Goal: Find contact information: Obtain details needed to contact an individual or organization

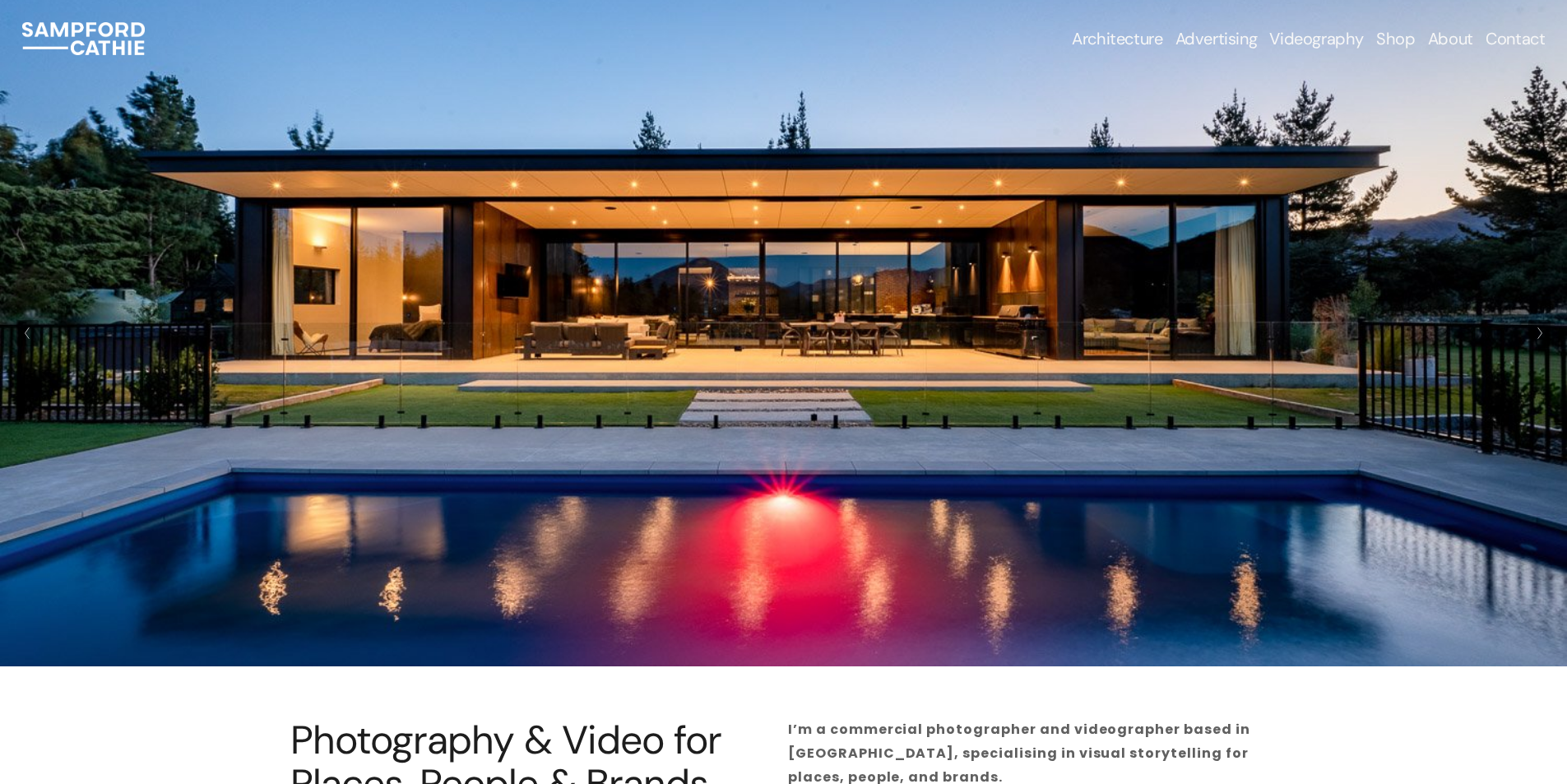
click at [1521, 38] on link "Contact" at bounding box center [1515, 39] width 60 height 23
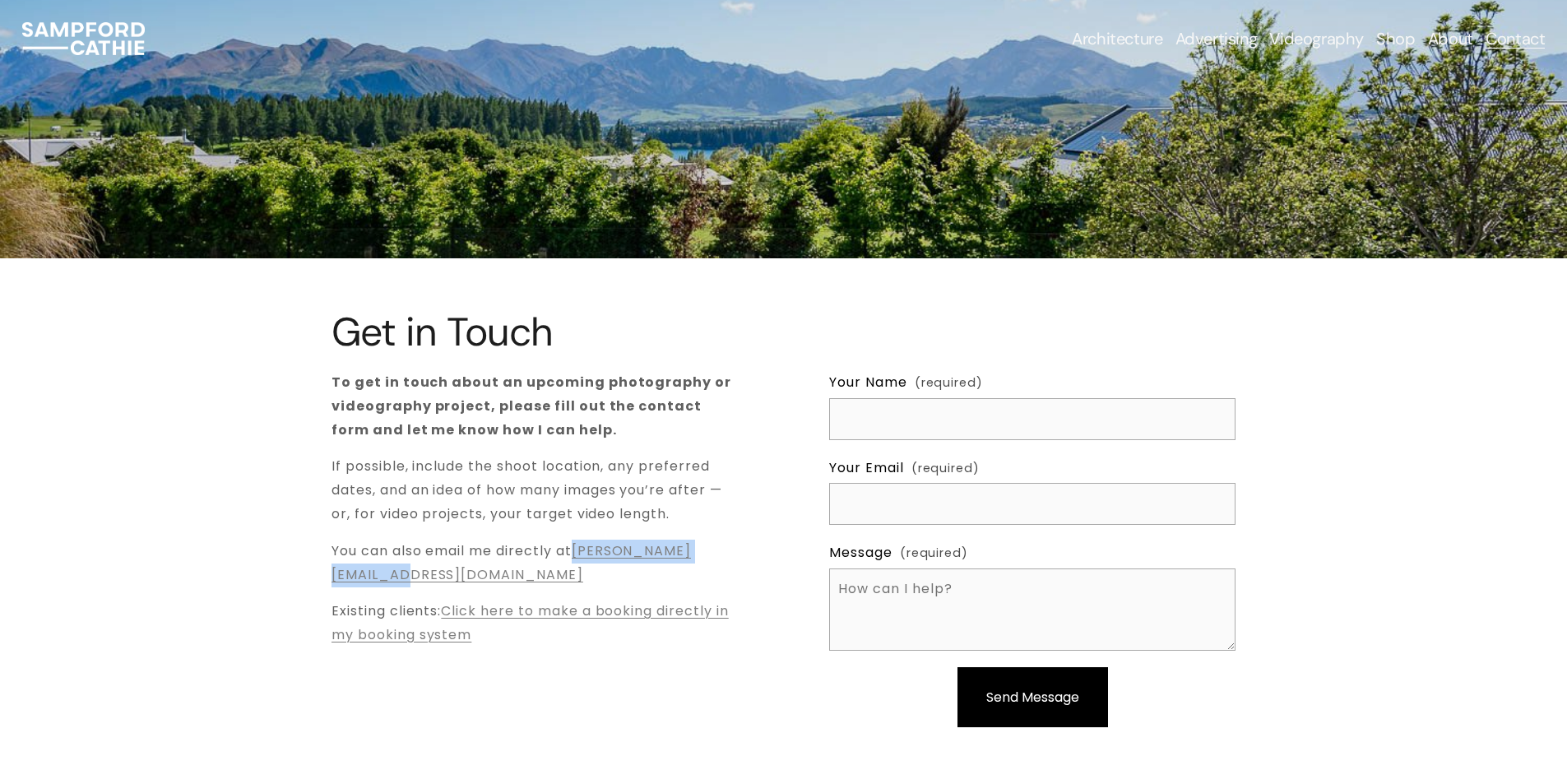
drag, startPoint x: 567, startPoint y: 577, endPoint x: 334, endPoint y: 580, distance: 233.0
click at [334, 580] on p "You can also email me directly at [PERSON_NAME][EMAIL_ADDRESS][DOMAIN_NAME]" at bounding box center [534, 563] width 406 height 48
copy link "[PERSON_NAME][EMAIL_ADDRESS][DOMAIN_NAME]"
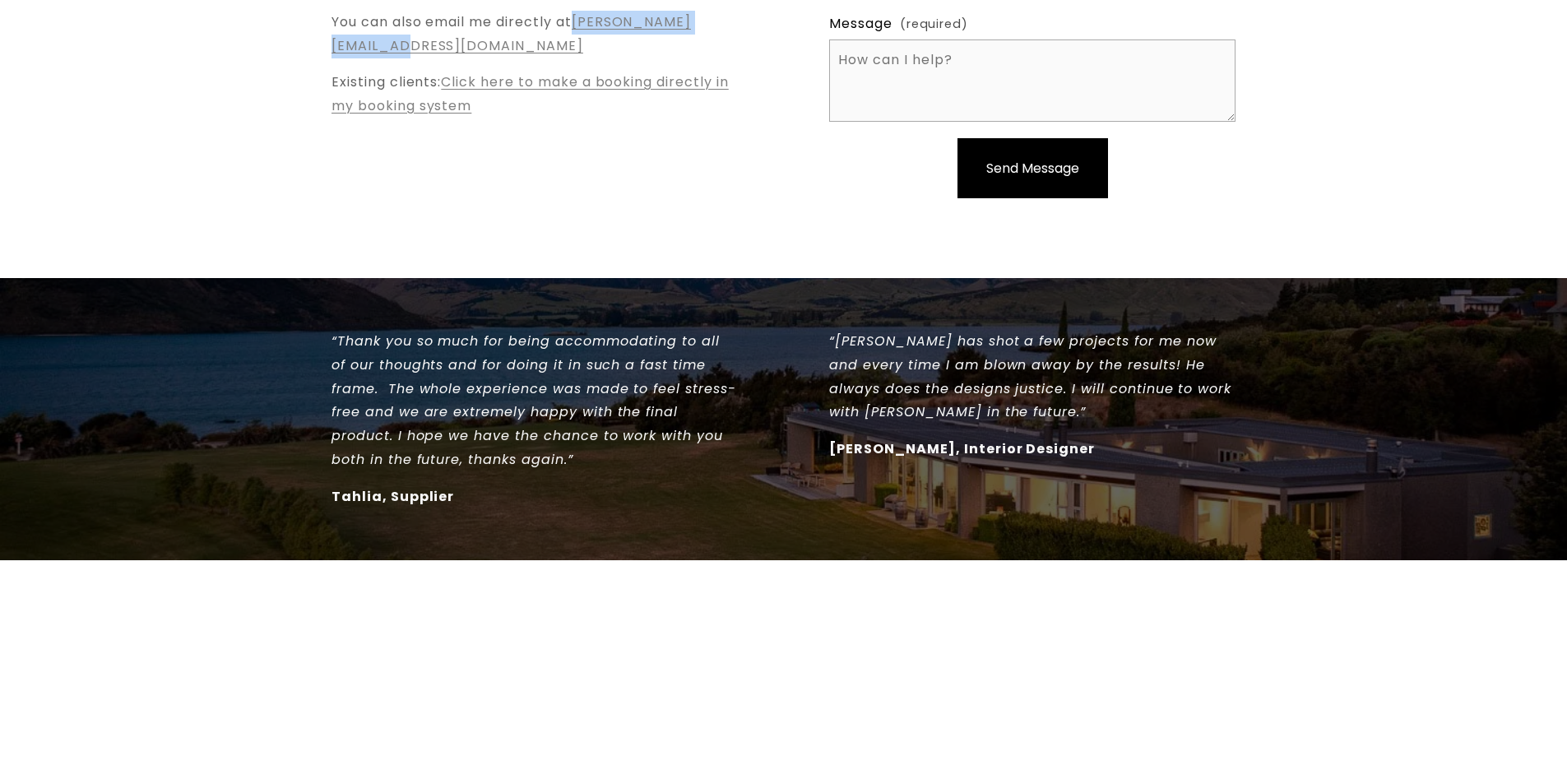
scroll to position [395, 0]
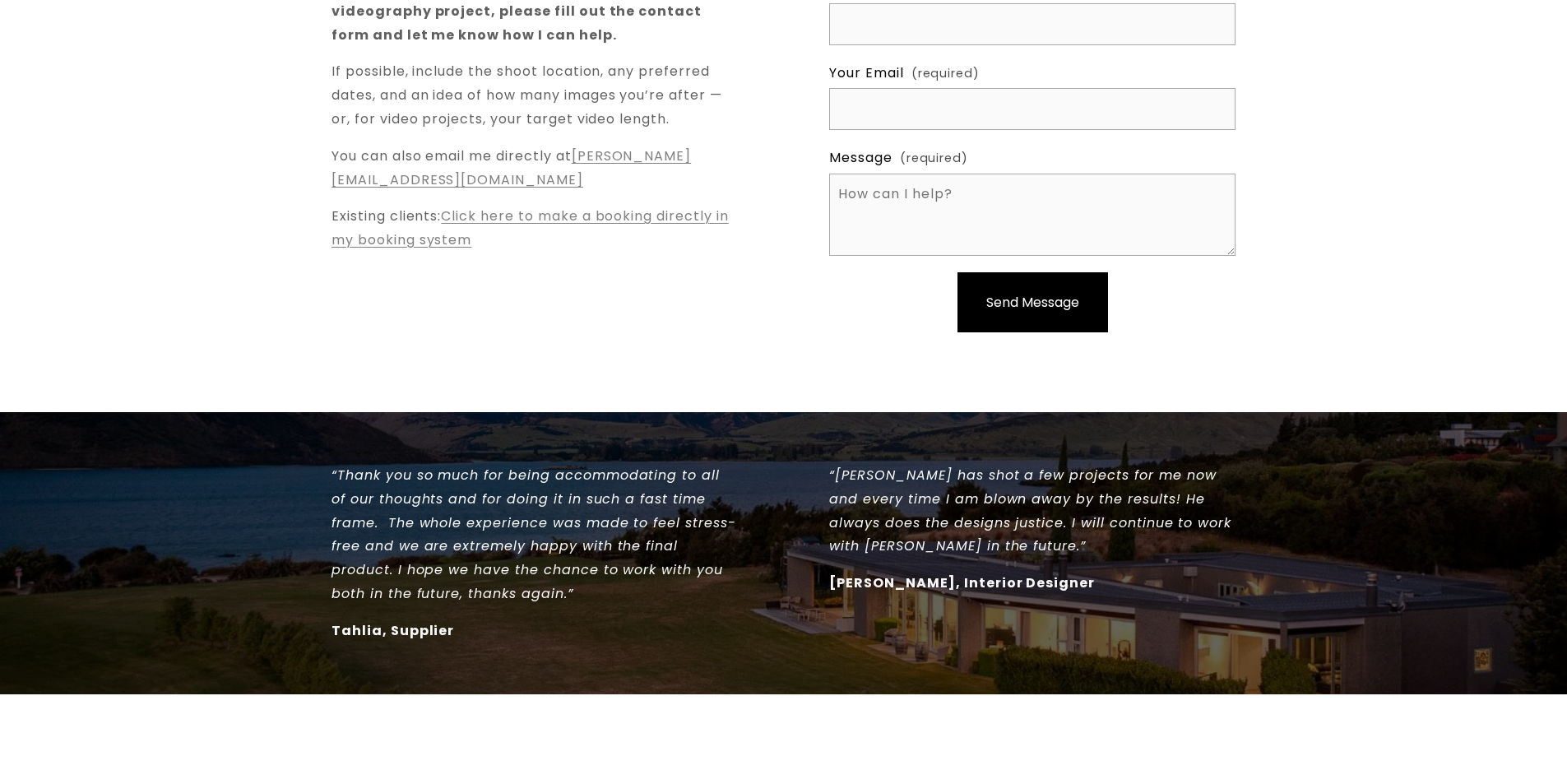
click at [505, 317] on div "Get in Touch To get in touch about an upcoming photography or videography proje…" at bounding box center [784, 137] width 1567 height 445
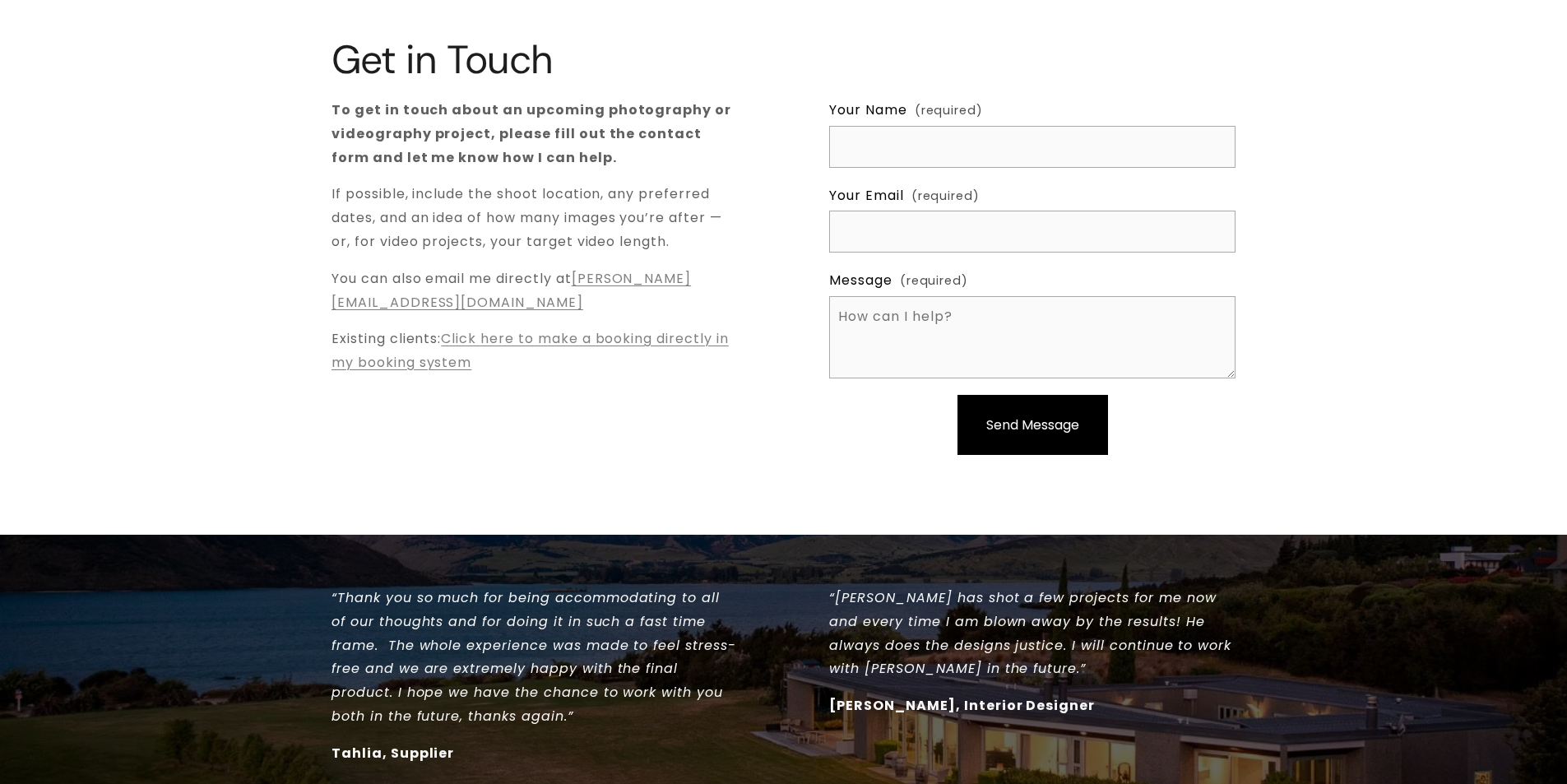
scroll to position [230, 0]
